Goal: Transaction & Acquisition: Purchase product/service

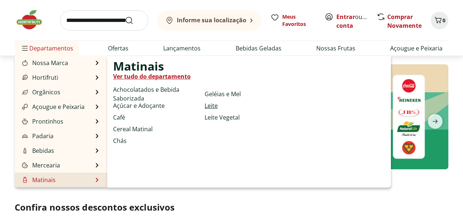
click at [211, 106] on link "Leite" at bounding box center [210, 105] width 13 height 9
select select "**********"
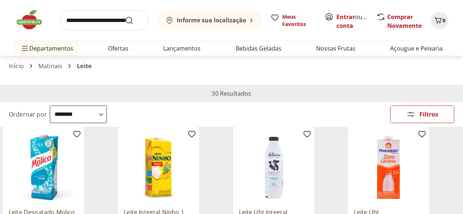
scroll to position [73, 0]
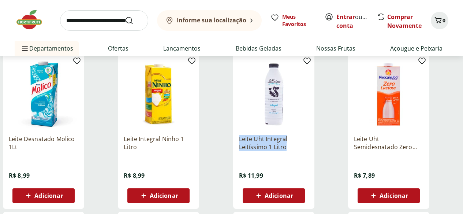
drag, startPoint x: 291, startPoint y: 115, endPoint x: 336, endPoint y: 120, distance: 45.6
copy p "Leite Uht Integral Leitíssimo 1 Litro"
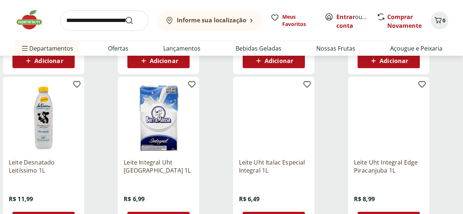
scroll to position [585, 0]
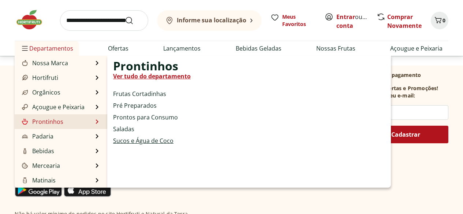
click at [140, 140] on link "Sucos e Água de Coco" at bounding box center [143, 140] width 60 height 9
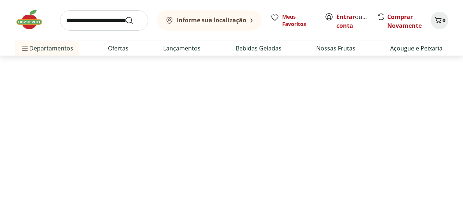
select select "**********"
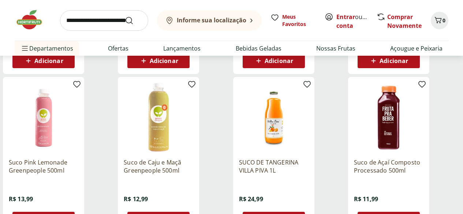
scroll to position [512, 0]
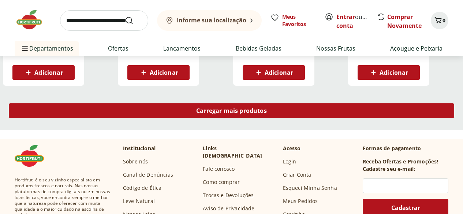
click at [279, 103] on div "Carregar mais produtos" at bounding box center [231, 110] width 445 height 15
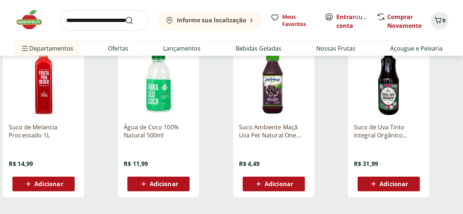
scroll to position [841, 0]
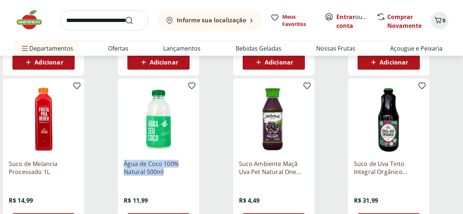
drag, startPoint x: 207, startPoint y: 147, endPoint x: 278, endPoint y: 155, distance: 71.0
click at [278, 155] on ul "Suco misto 100% Morango e Pera Kids Tial 200ml R$ 3,99 Adicionar Água de Coco N…" at bounding box center [231, 0] width 457 height 477
copy p "Água de Coco 100% Natural 500ml"
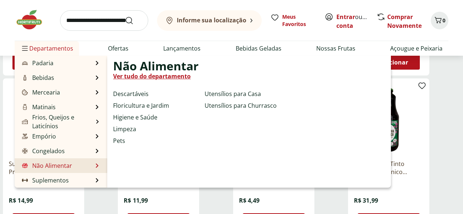
scroll to position [951, 0]
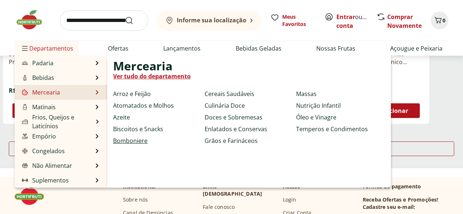
click at [138, 139] on link "Bomboniere" at bounding box center [130, 140] width 34 height 9
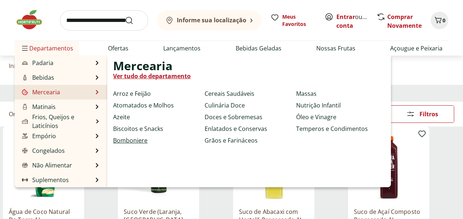
select select "**********"
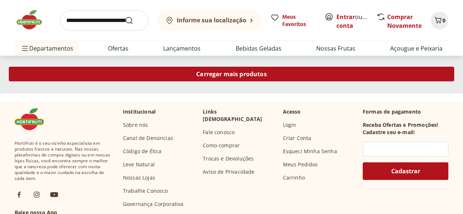
scroll to position [439, 0]
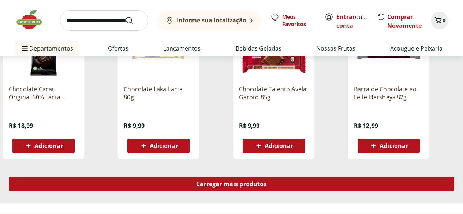
click at [267, 181] on span "Carregar mais produtos" at bounding box center [231, 184] width 71 height 6
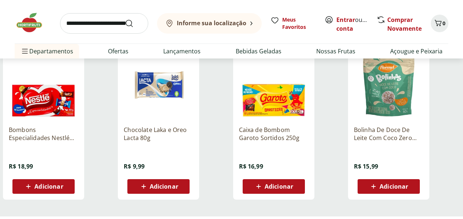
scroll to position [951, 0]
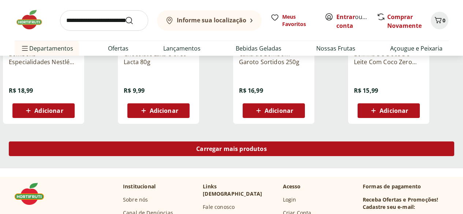
click at [267, 146] on span "Carregar mais produtos" at bounding box center [231, 149] width 71 height 6
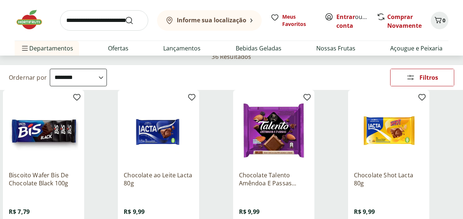
scroll to position [0, 0]
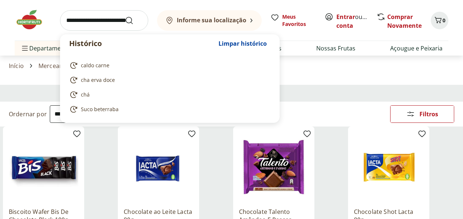
click at [116, 20] on input "search" at bounding box center [104, 20] width 88 height 20
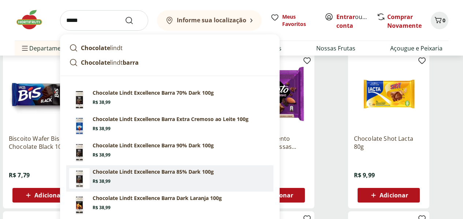
scroll to position [146, 0]
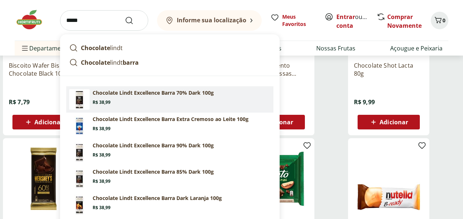
click at [174, 93] on p "Chocolate Lindt Excellence Barra 70% Dark 100g" at bounding box center [153, 92] width 121 height 7
type input "**********"
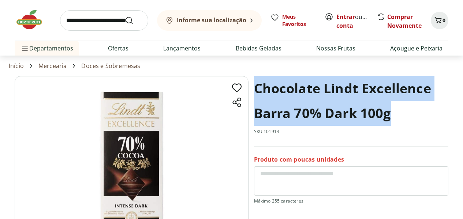
drag, startPoint x: 254, startPoint y: 87, endPoint x: 394, endPoint y: 111, distance: 141.4
click at [394, 111] on h1 "Chocolate Lindt Excellence Barra 70% Dark 100g" at bounding box center [351, 101] width 194 height 50
copy h1 "Chocolate Lindt Excellence Barra 70% Dark 100g"
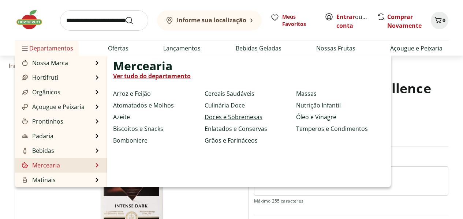
click at [217, 117] on link "Doces e Sobremesas" at bounding box center [233, 117] width 58 height 9
select select "**********"
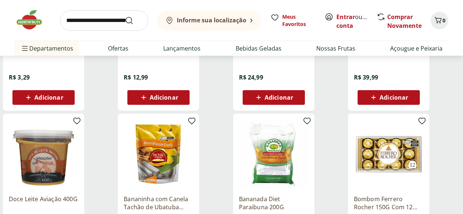
scroll to position [439, 0]
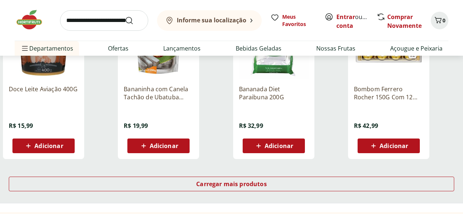
click at [297, 168] on div "Carregar mais produtos" at bounding box center [231, 185] width 463 height 35
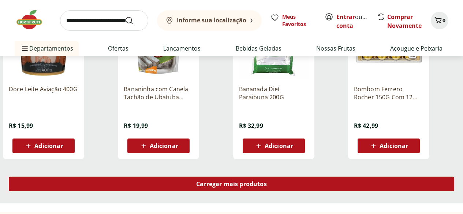
click at [267, 181] on span "Carregar mais produtos" at bounding box center [231, 184] width 71 height 6
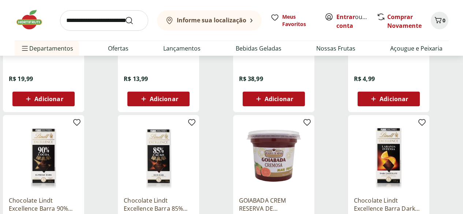
scroll to position [841, 0]
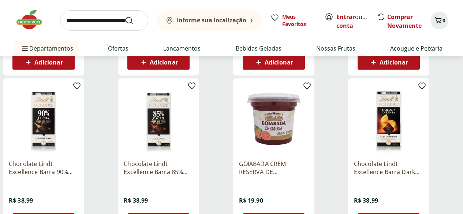
click at [193, 113] on img at bounding box center [158, 118] width 69 height 69
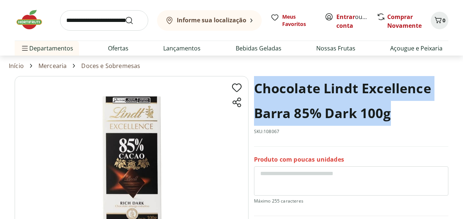
drag, startPoint x: 260, startPoint y: 90, endPoint x: 390, endPoint y: 113, distance: 131.9
click at [390, 113] on h1 "Chocolate Lindt Excellence Barra 85% Dark 100g" at bounding box center [351, 101] width 194 height 50
copy h1 "Chocolate Lindt Excellence Barra 85% Dark 100g"
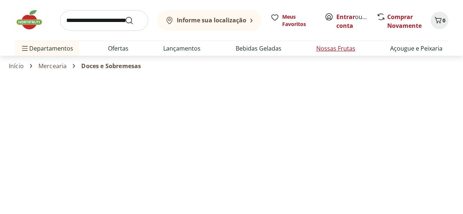
select select "**********"
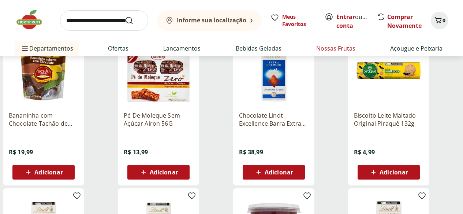
scroll to position [695, 0]
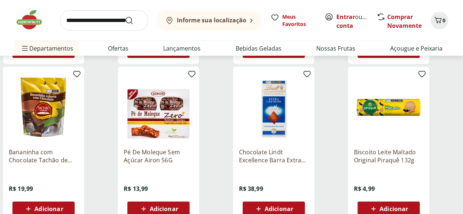
click at [308, 91] on img at bounding box center [273, 106] width 69 height 69
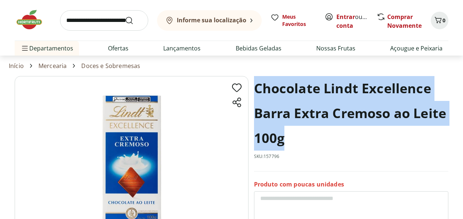
drag, startPoint x: 261, startPoint y: 93, endPoint x: 321, endPoint y: 134, distance: 72.9
click at [321, 134] on h1 "Chocolate Lindt Excellence Barra Extra Cremoso ao Leite 100g" at bounding box center [351, 113] width 194 height 75
copy h1 "Chocolate Lindt Excellence Barra Extra Cremoso ao Leite 100g"
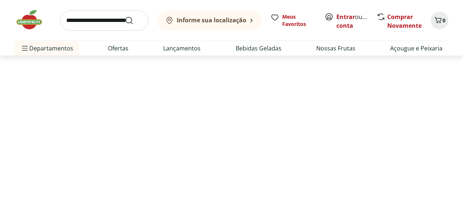
select select "**********"
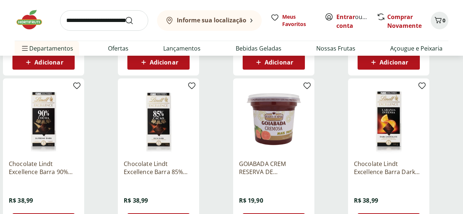
scroll to position [914, 0]
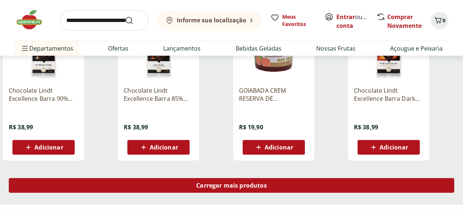
click at [267, 182] on span "Carregar mais produtos" at bounding box center [231, 185] width 71 height 6
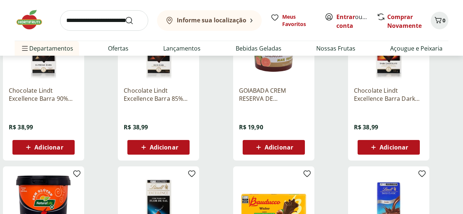
scroll to position [988, 0]
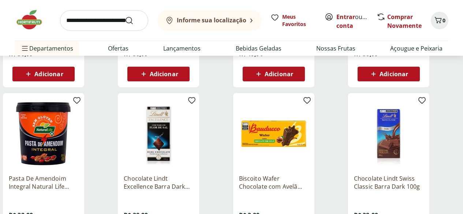
click at [193, 174] on p "Chocolate Lindt Excellence Barra Dark Flor de Sal 100g" at bounding box center [158, 182] width 69 height 16
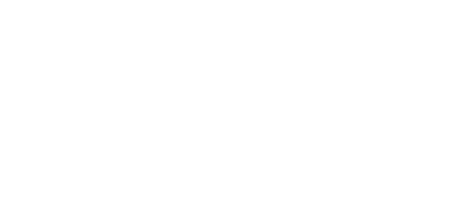
select select "**********"
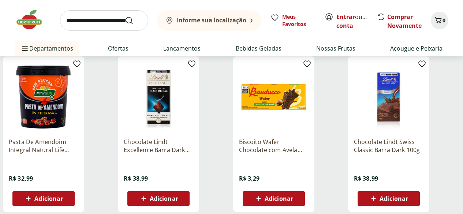
scroll to position [988, 0]
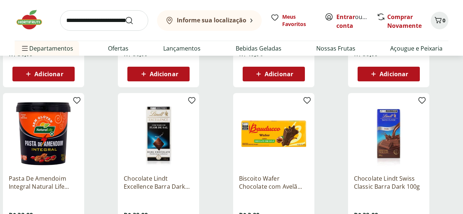
click at [419, 112] on img at bounding box center [388, 133] width 69 height 69
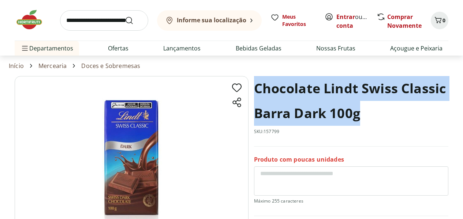
drag, startPoint x: 257, startPoint y: 87, endPoint x: 334, endPoint y: 97, distance: 78.2
click at [357, 117] on h1 "Chocolate Lindt Swiss Classic Barra Dark 100g" at bounding box center [351, 101] width 194 height 50
copy h1 "Chocolate Lindt Swiss Classic Barra Dark 100g"
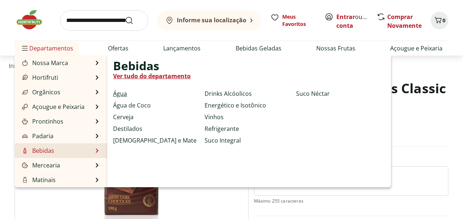
click at [125, 93] on link "Água" at bounding box center [120, 93] width 14 height 9
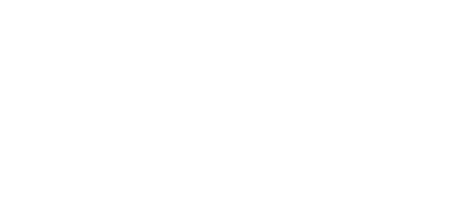
select select "**********"
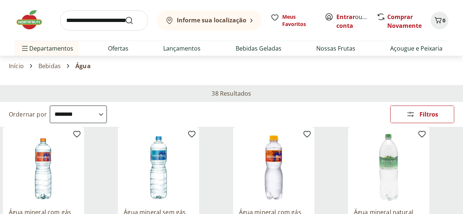
scroll to position [37, 0]
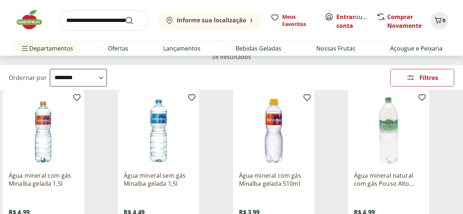
click at [411, 171] on p "Água mineral natural com gás Pouso Alto gelada 1,5l" at bounding box center [388, 179] width 69 height 16
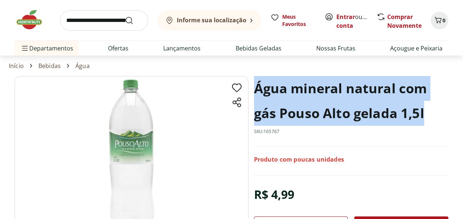
drag, startPoint x: 256, startPoint y: 85, endPoint x: 432, endPoint y: 112, distance: 177.6
click at [431, 112] on h1 "Água mineral natural com gás Pouso Alto gelada 1,5l" at bounding box center [351, 101] width 194 height 50
copy h1 "Água mineral natural com gás Pouso Alto gelada 1,5l"
